Goal: Transaction & Acquisition: Purchase product/service

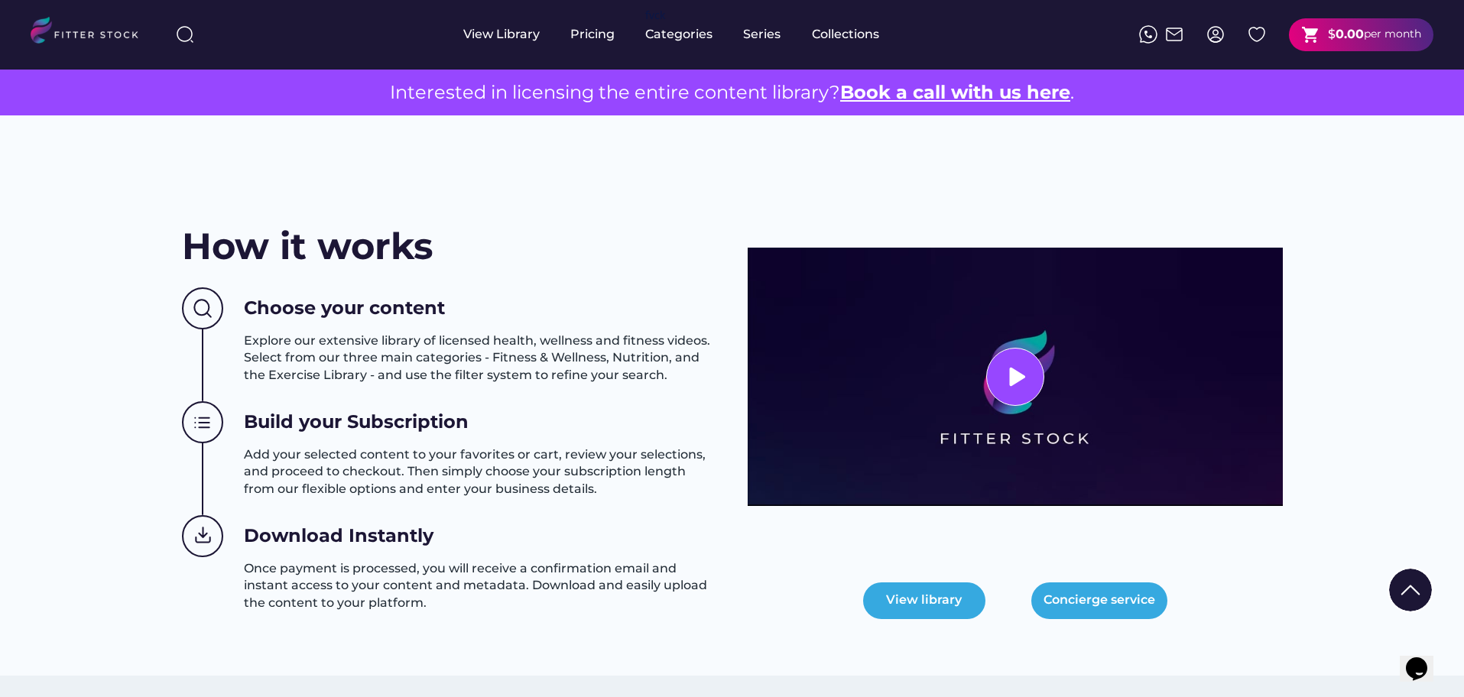
scroll to position [191, 0]
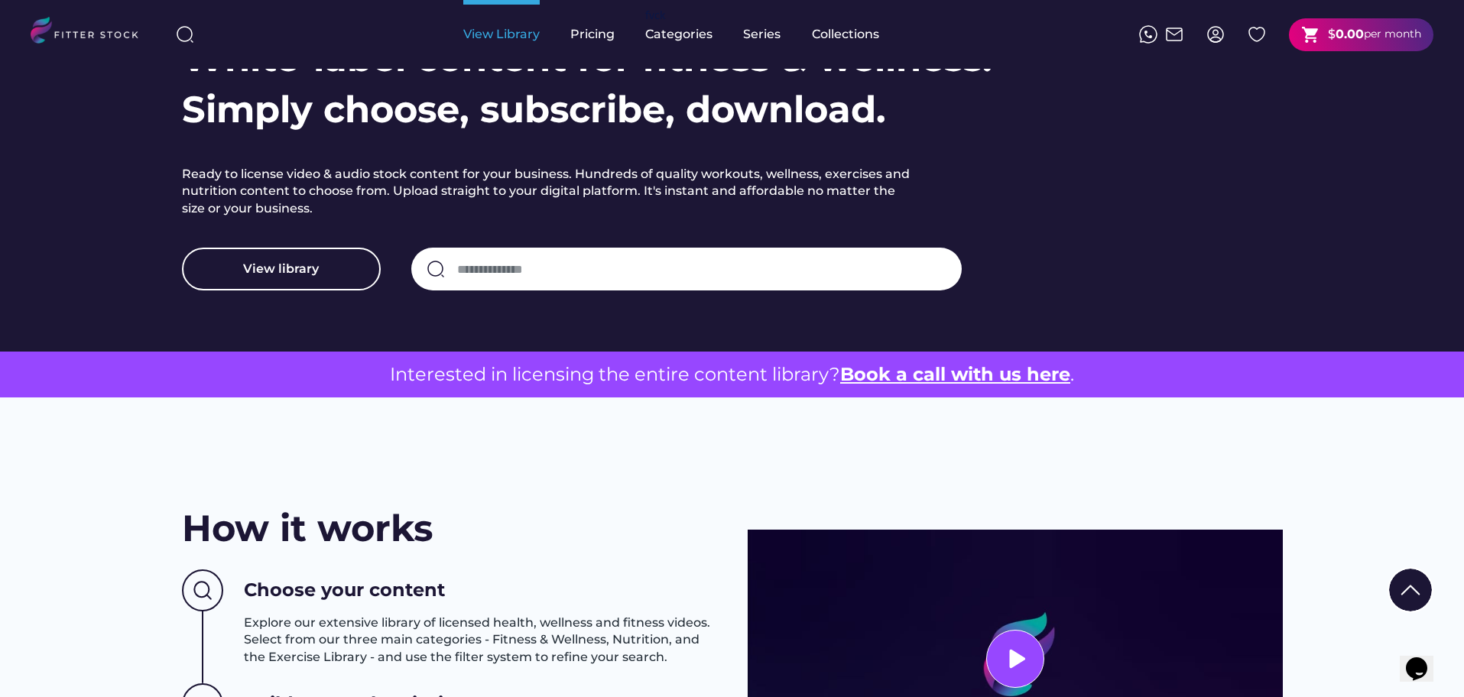
click at [516, 22] on div "View Library" at bounding box center [501, 34] width 76 height 69
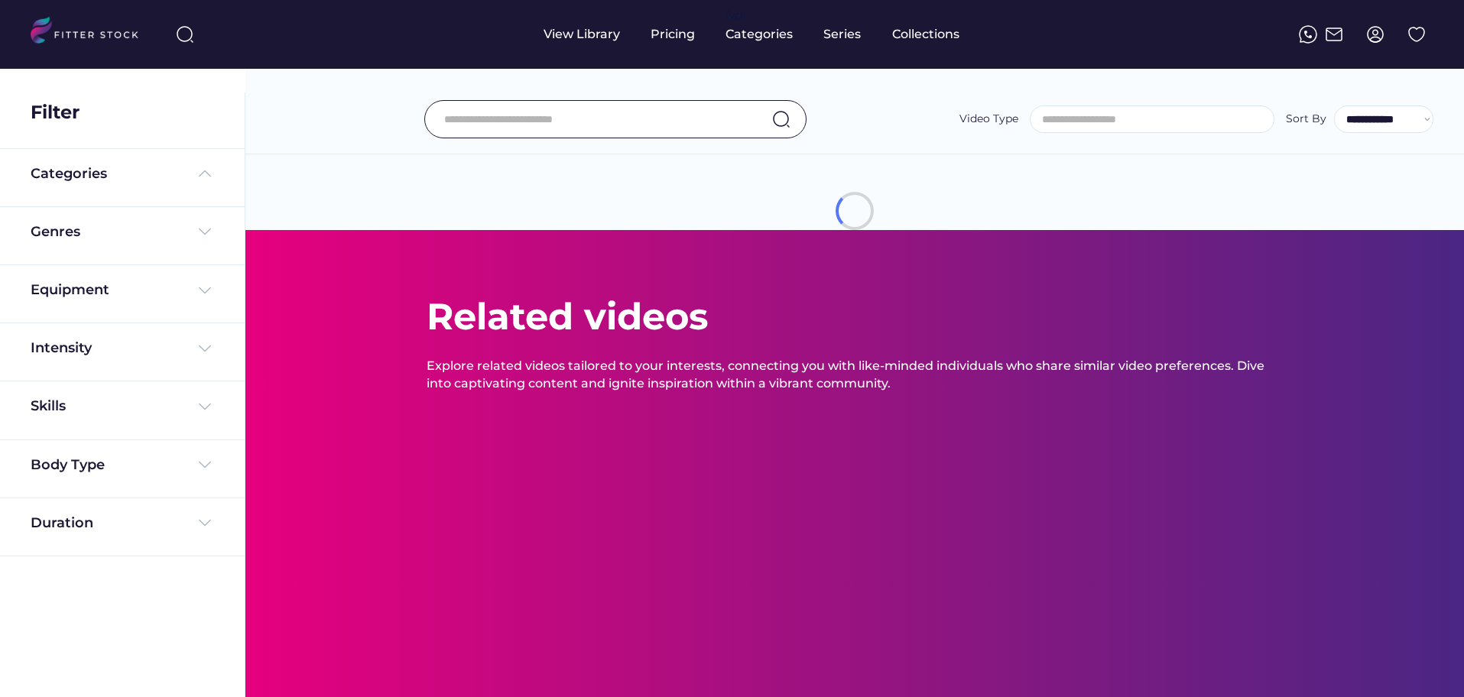
select select
select select "**********"
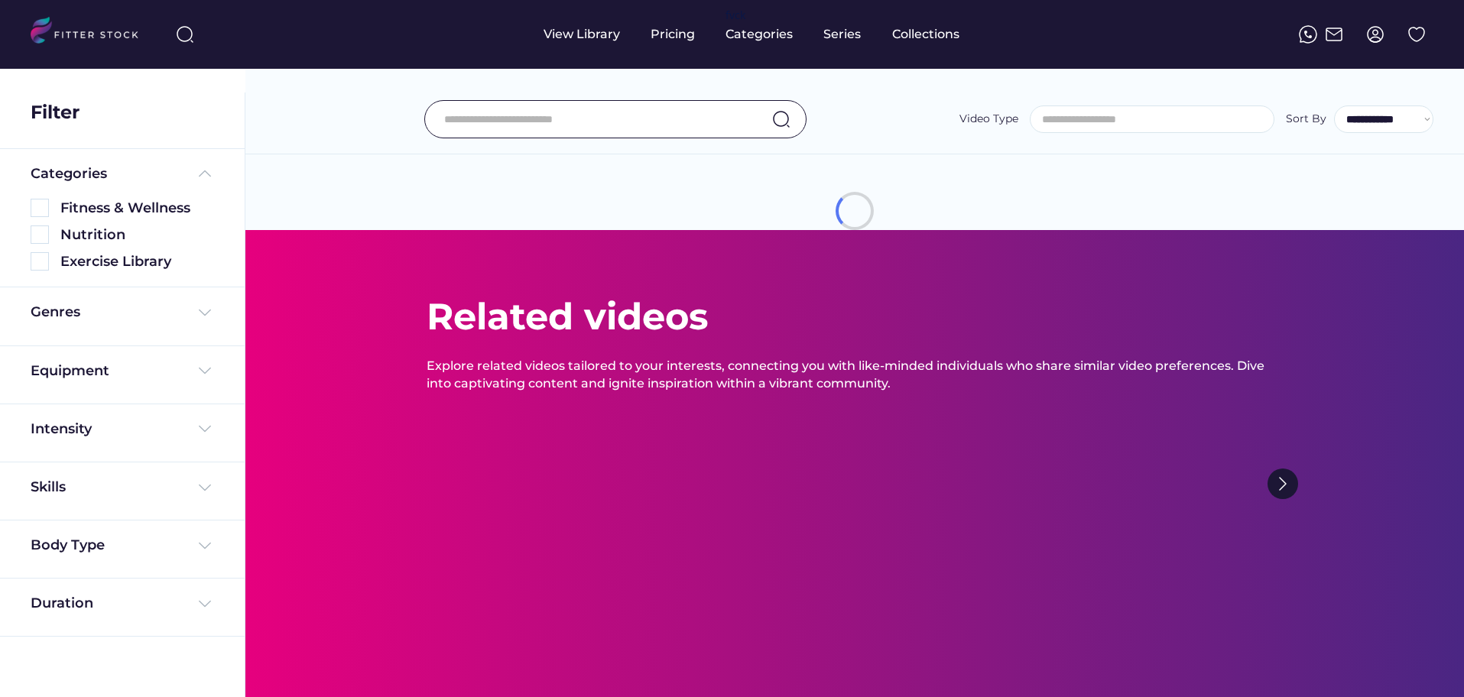
select select "**********"
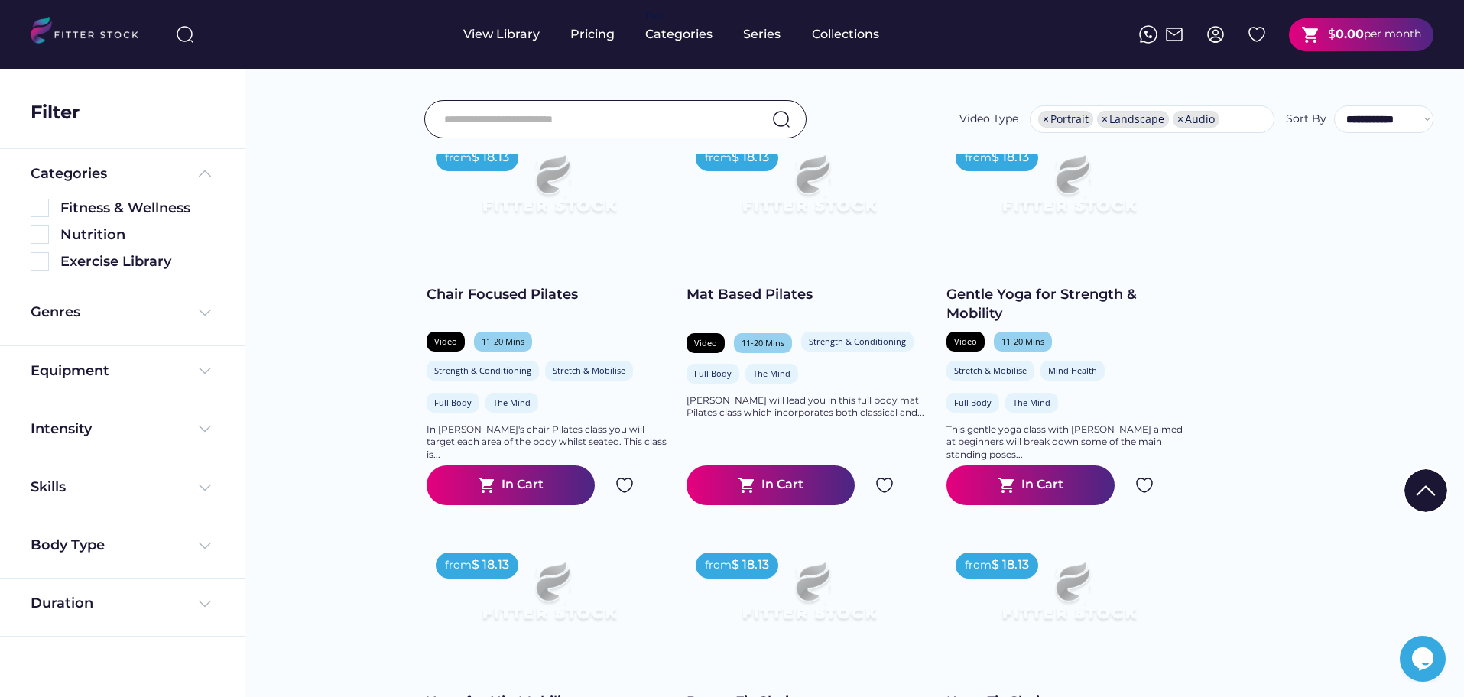
click at [752, 495] on text "shopping_cart" at bounding box center [747, 485] width 18 height 18
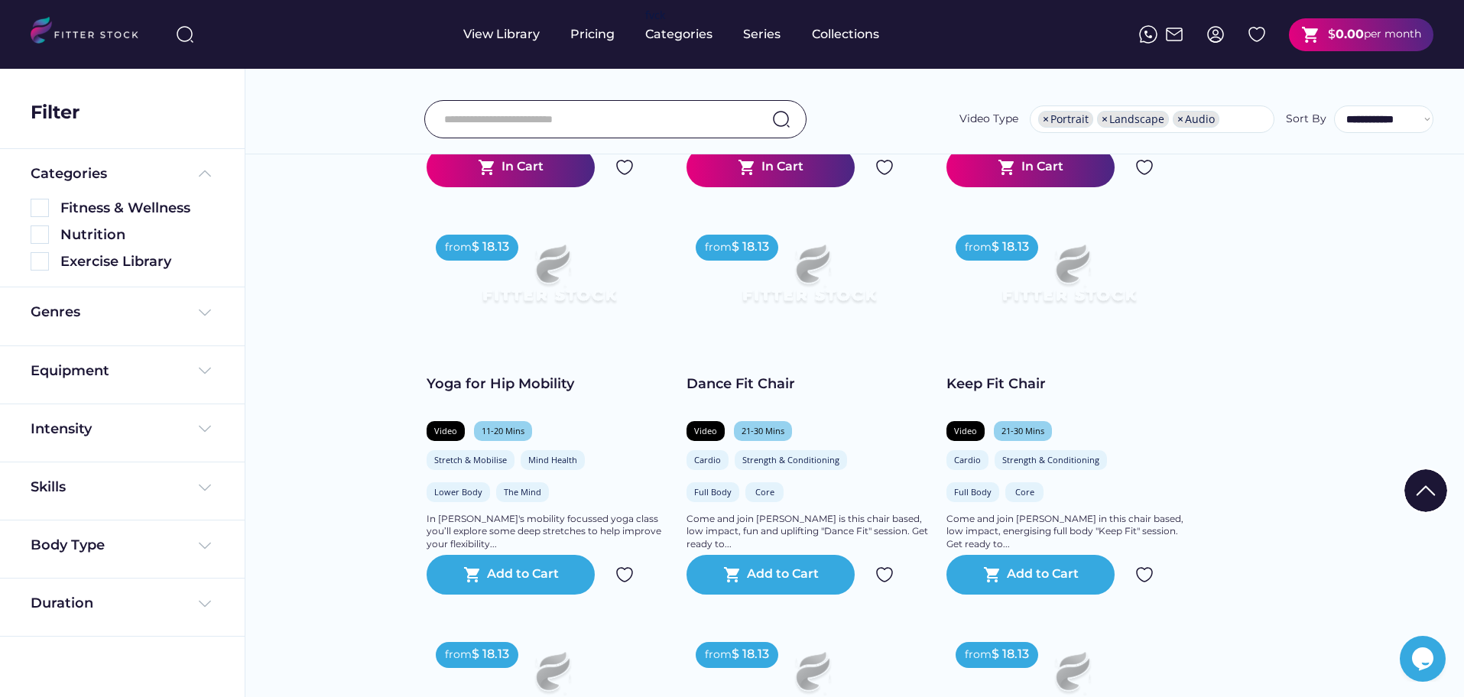
scroll to position [669, 0]
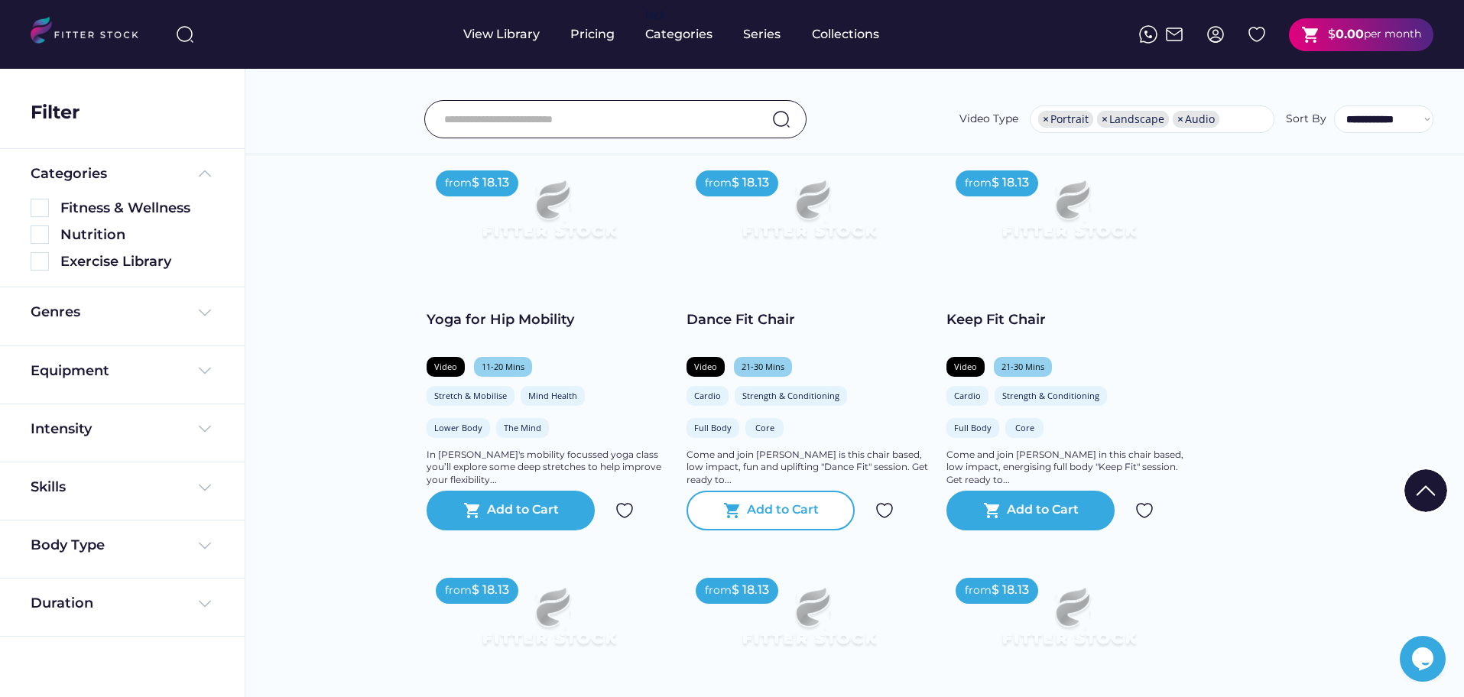
click at [735, 517] on text "shopping_cart" at bounding box center [732, 511] width 18 height 18
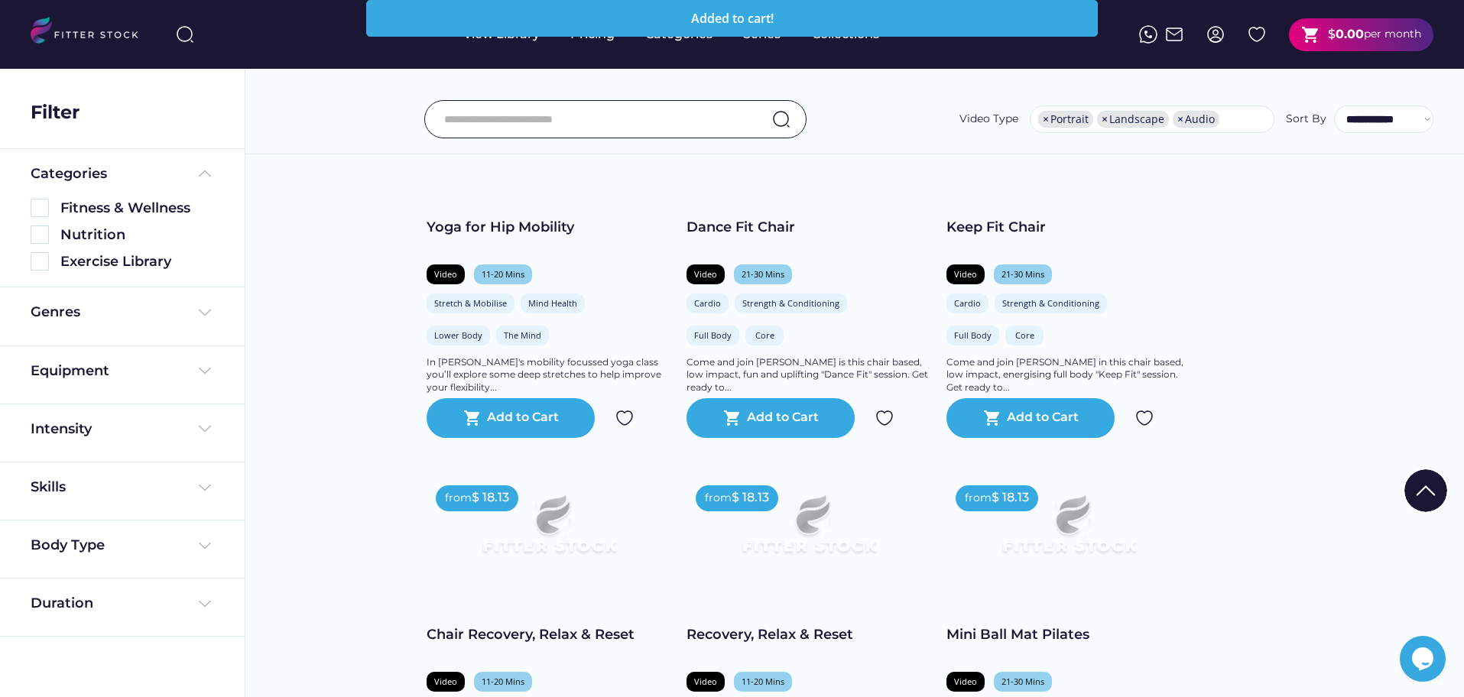
scroll to position [765, 0]
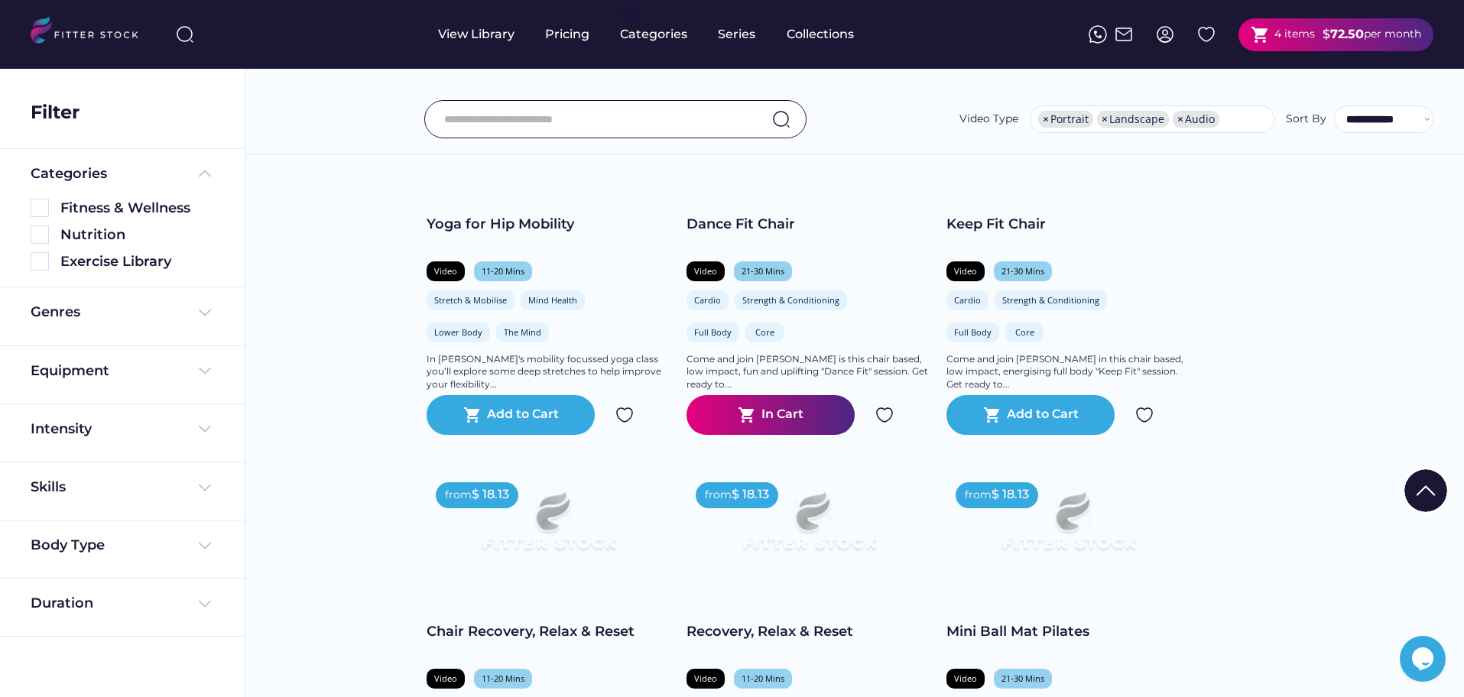
click at [1350, 37] on strong "72.50" at bounding box center [1347, 34] width 34 height 15
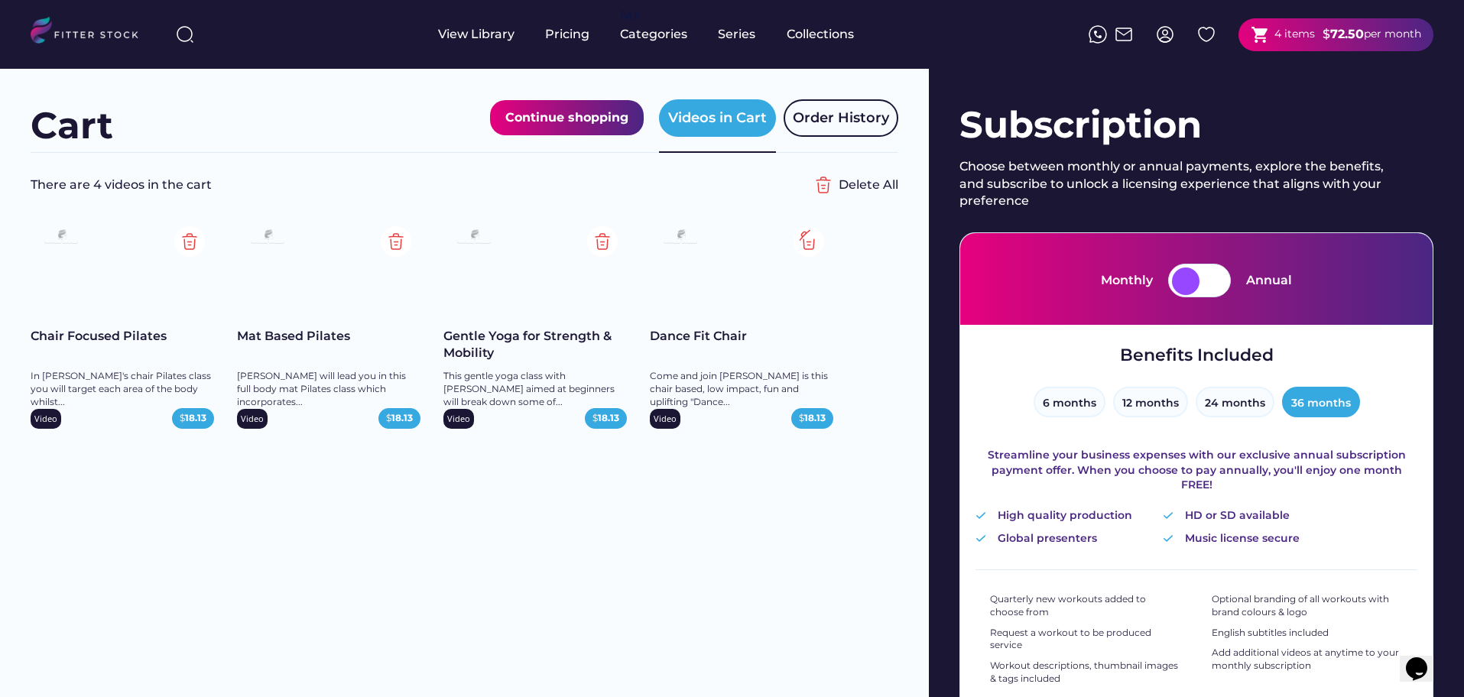
click at [813, 234] on img at bounding box center [809, 241] width 31 height 31
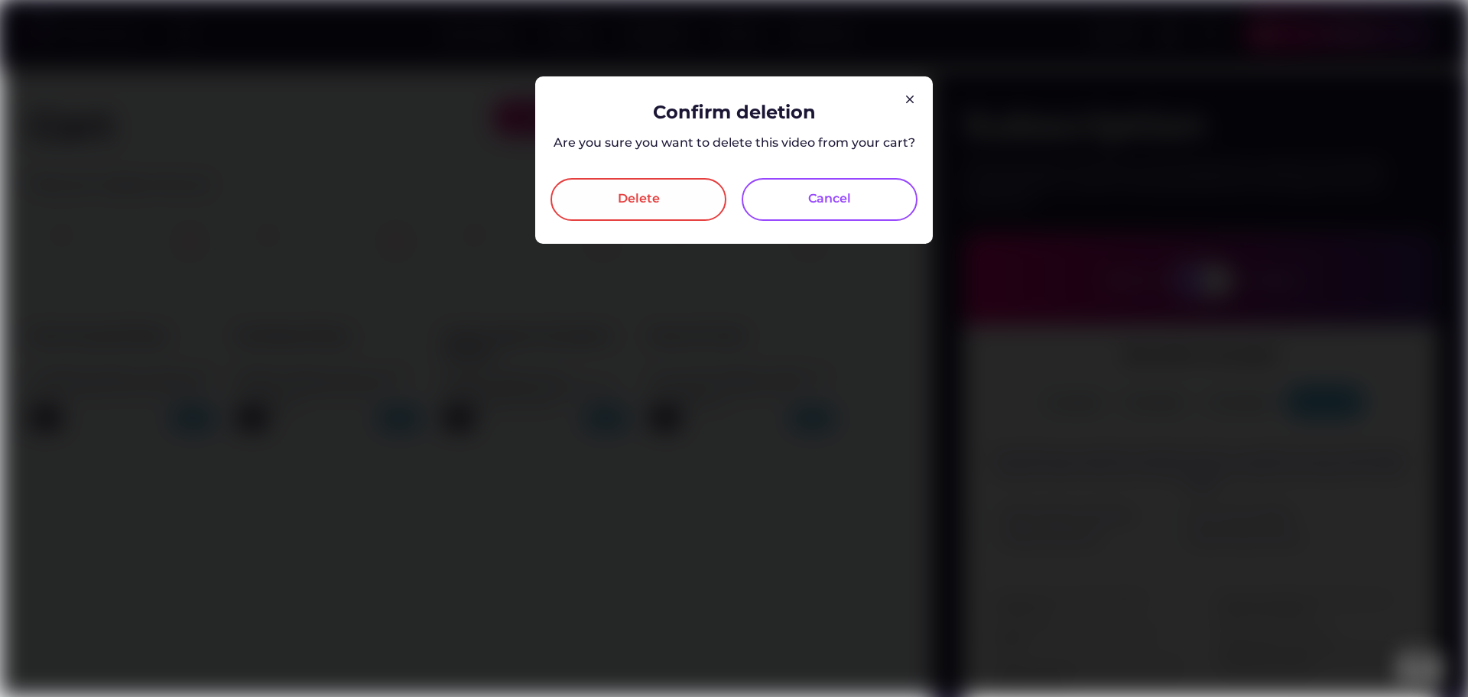
click at [655, 203] on div "Delete" at bounding box center [639, 199] width 42 height 18
